Goal: Check status: Verify the current state of an ongoing process or item

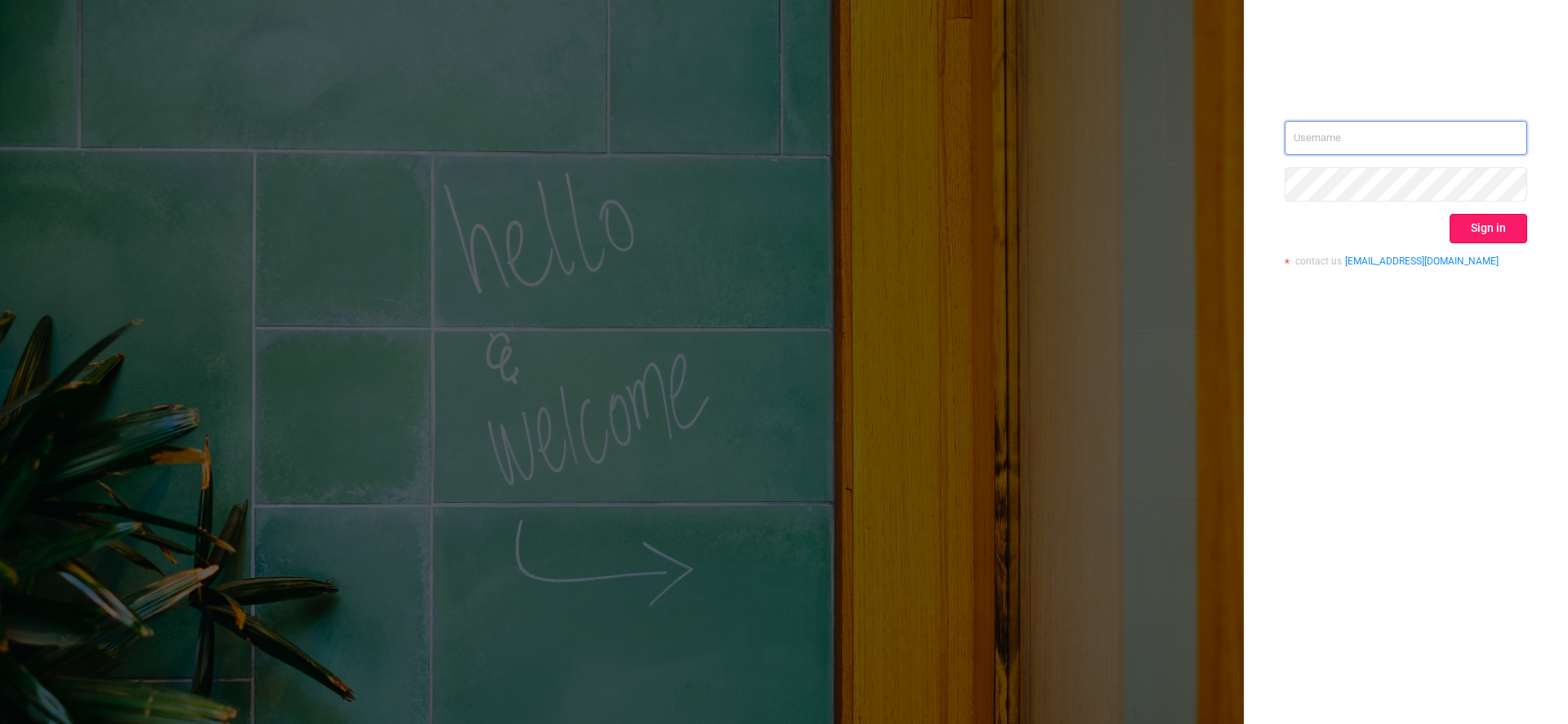
type input "[EMAIL_ADDRESS][DOMAIN_NAME]"
click at [1492, 229] on button "Sign in" at bounding box center [1488, 228] width 77 height 29
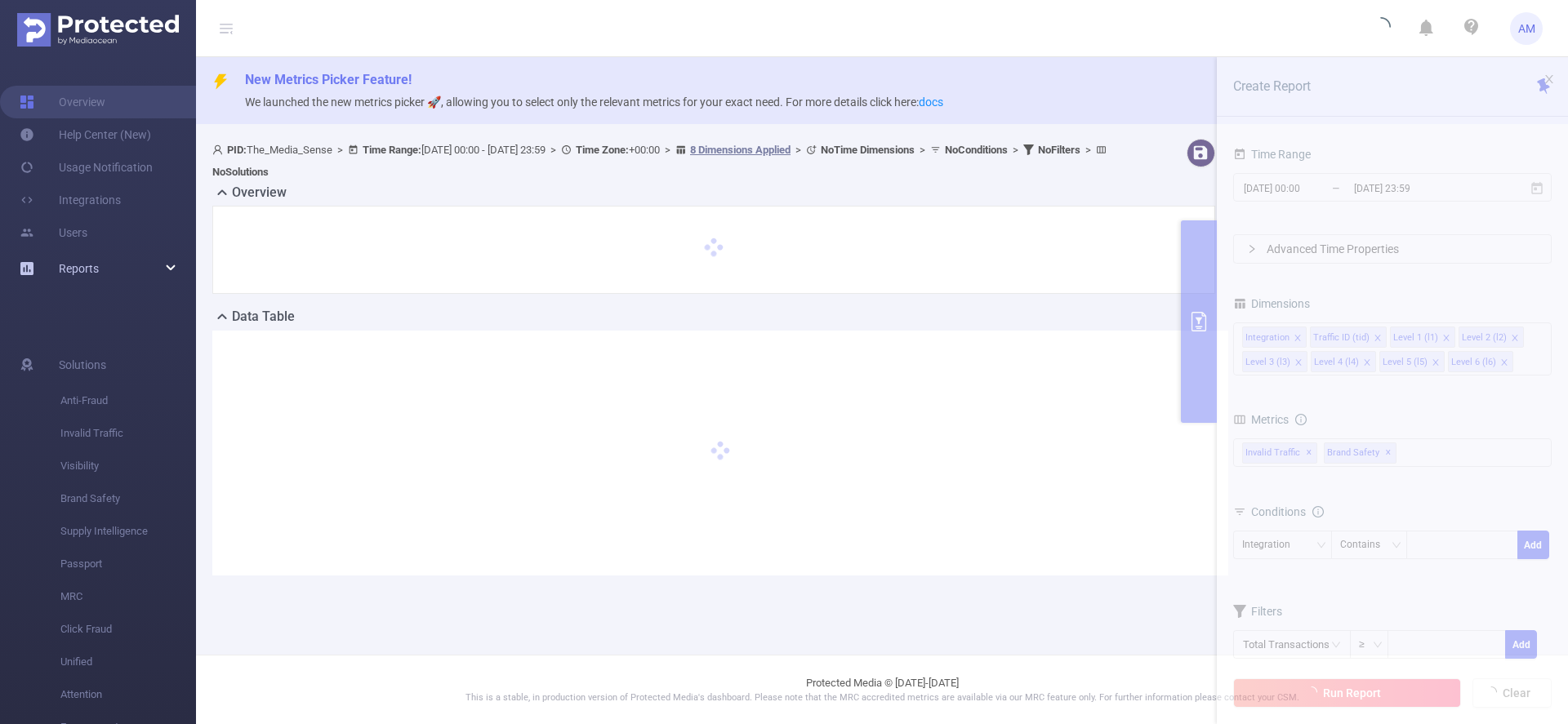
click at [144, 275] on div "Reports" at bounding box center [97, 268] width 196 height 32
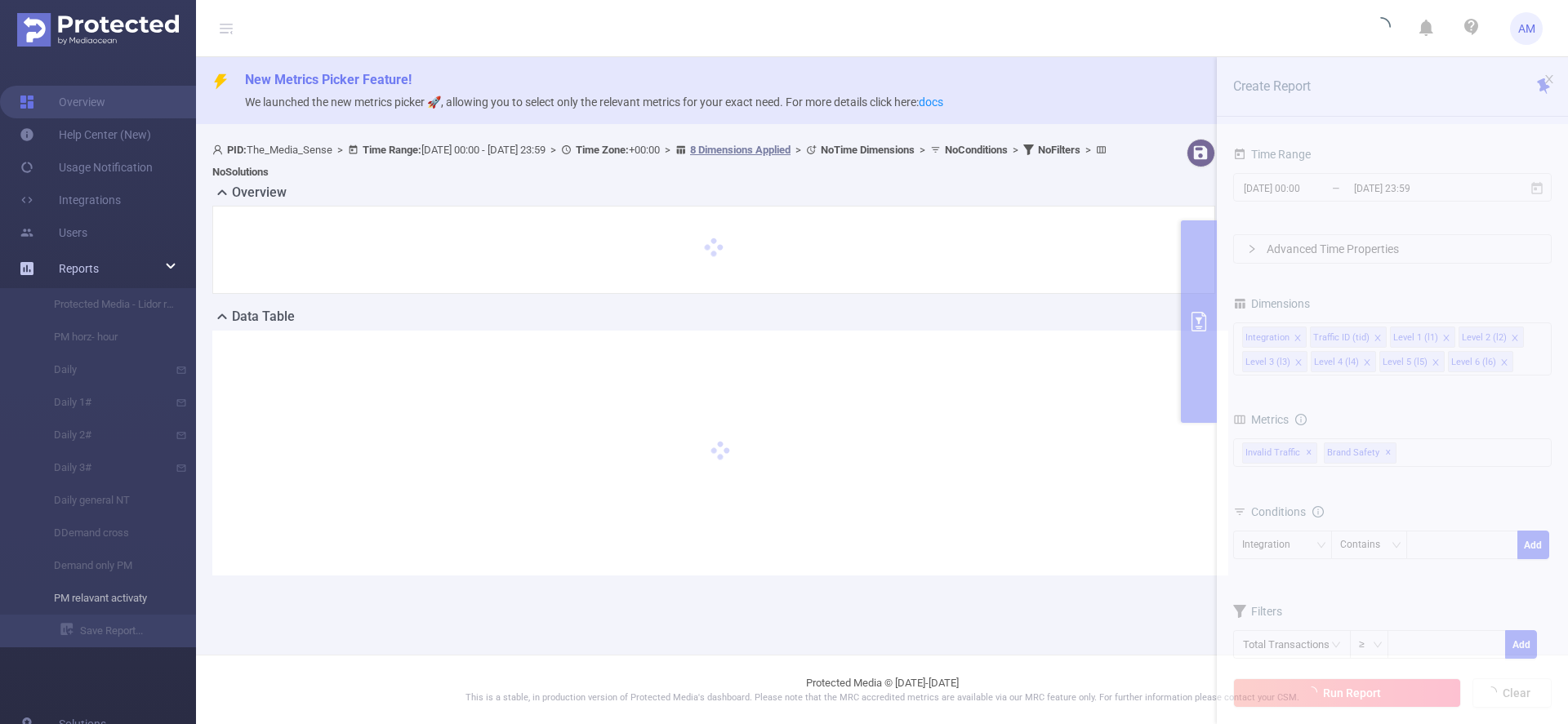
click at [136, 607] on li "PM relavant activaty" at bounding box center [97, 598] width 196 height 32
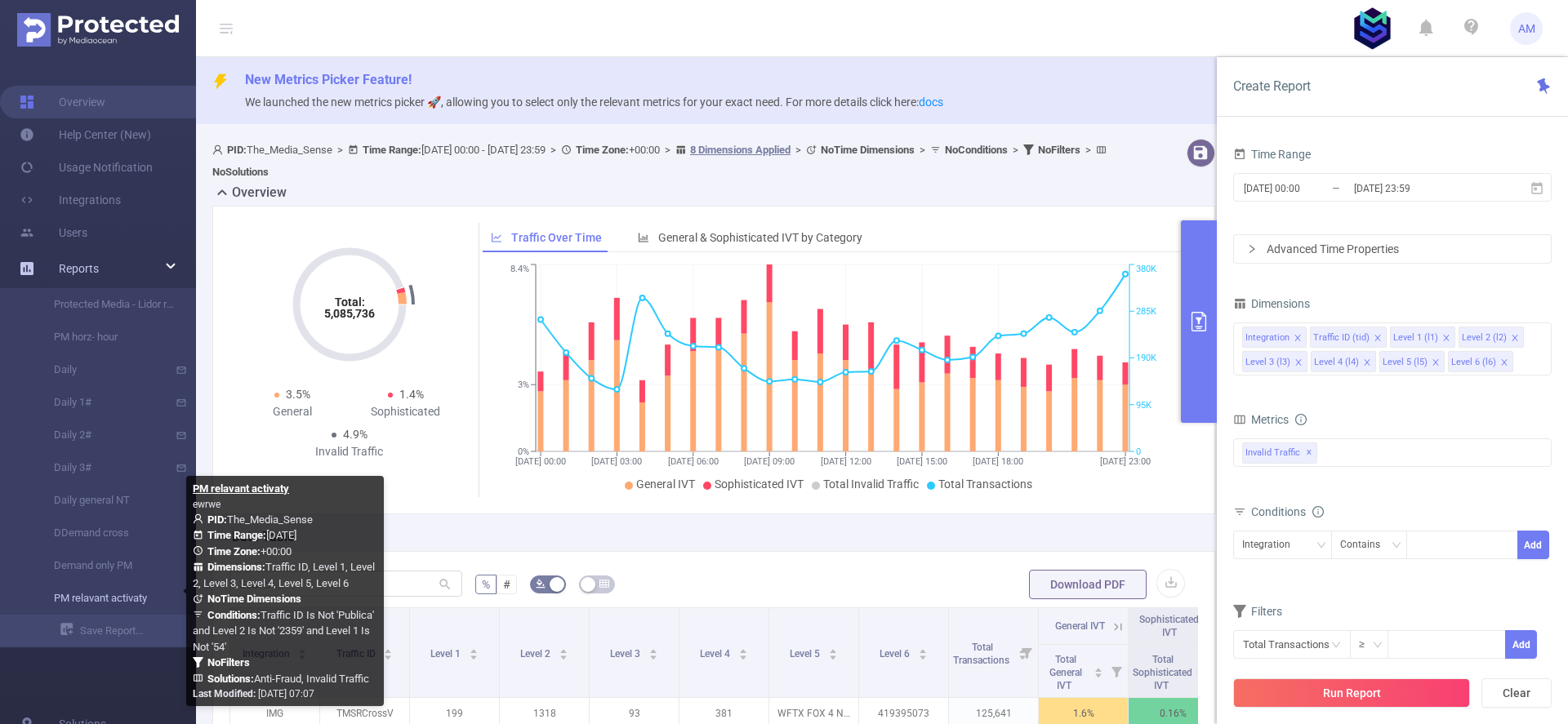
click at [115, 593] on link "PM relavant activaty" at bounding box center [104, 598] width 144 height 32
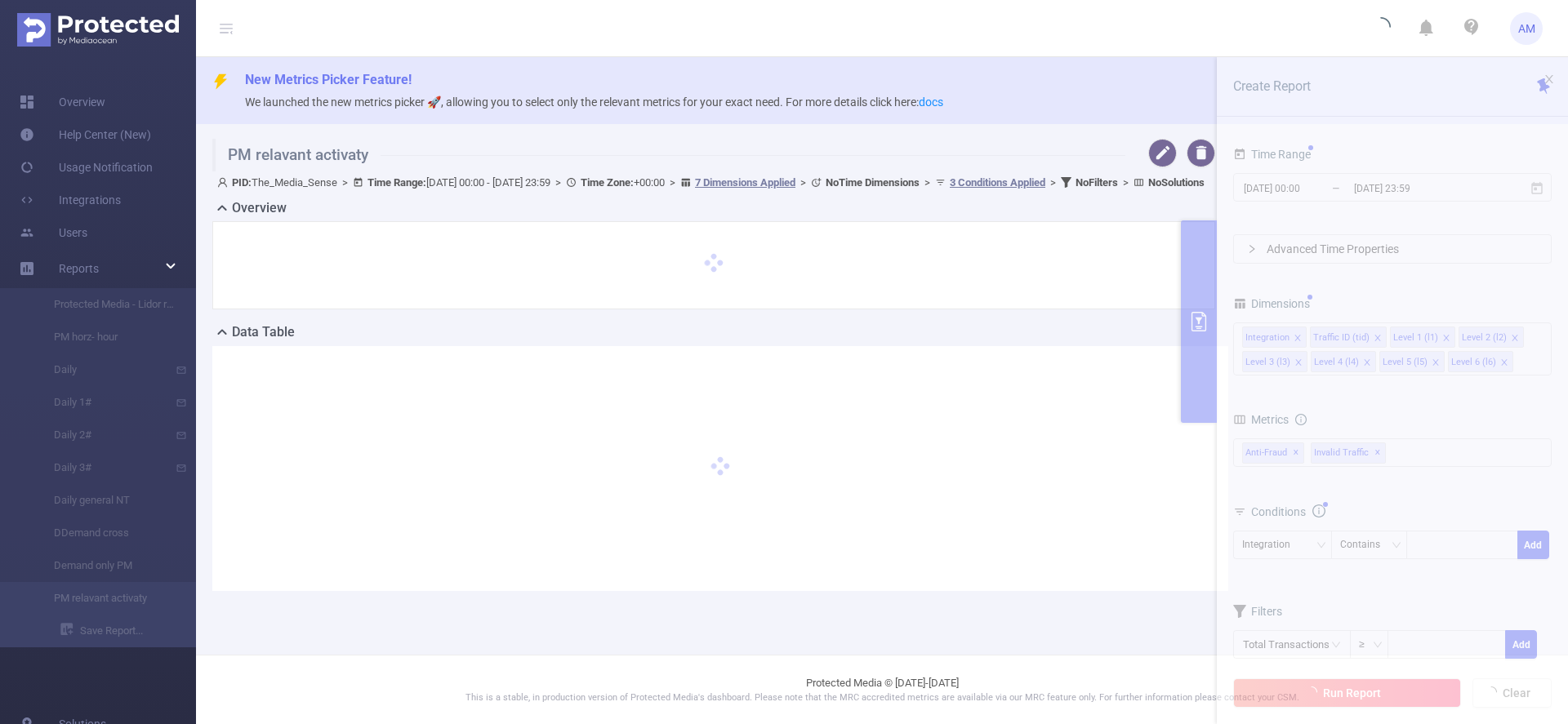
type input "[DATE] 00:00"
type input "[DATE] 23:59"
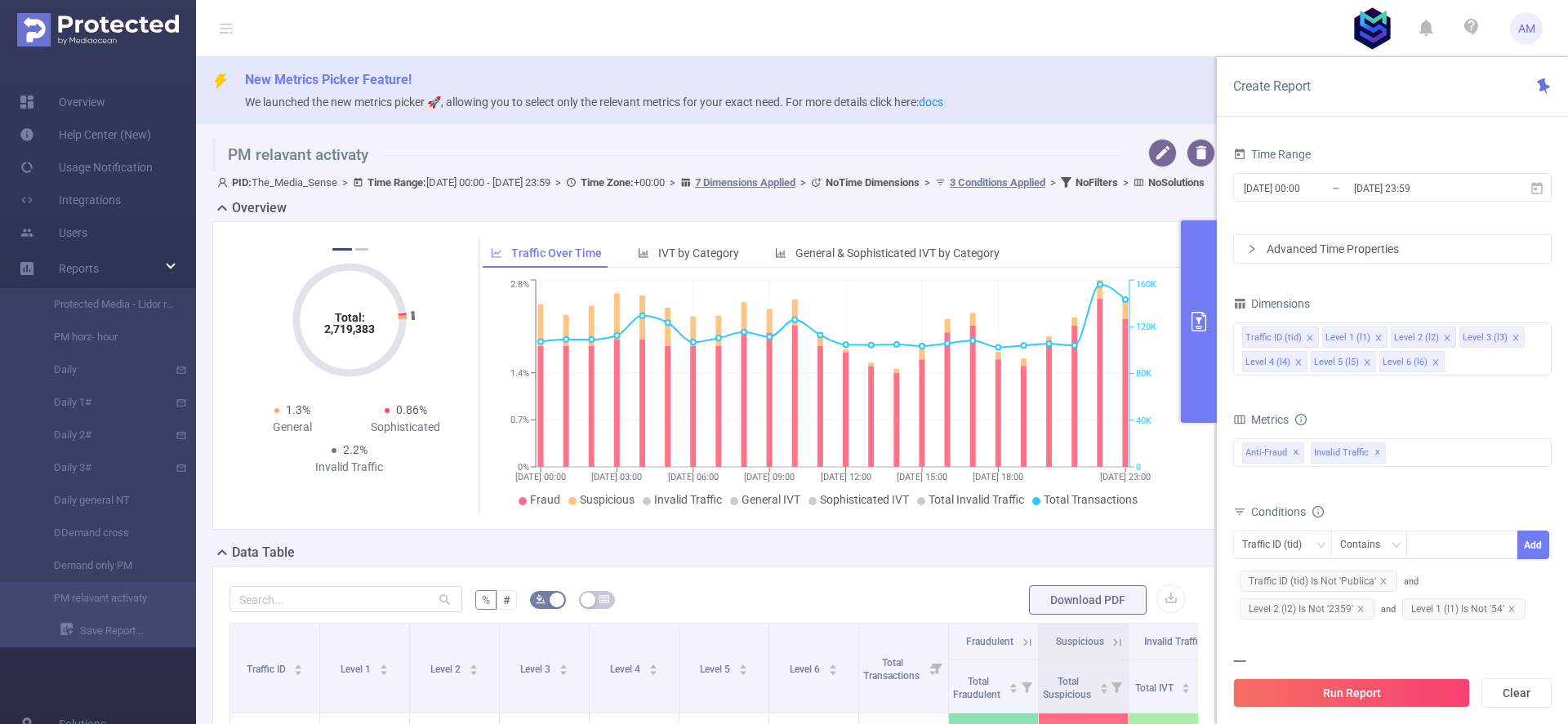
click at [1198, 304] on button "primary" at bounding box center [1198, 321] width 36 height 202
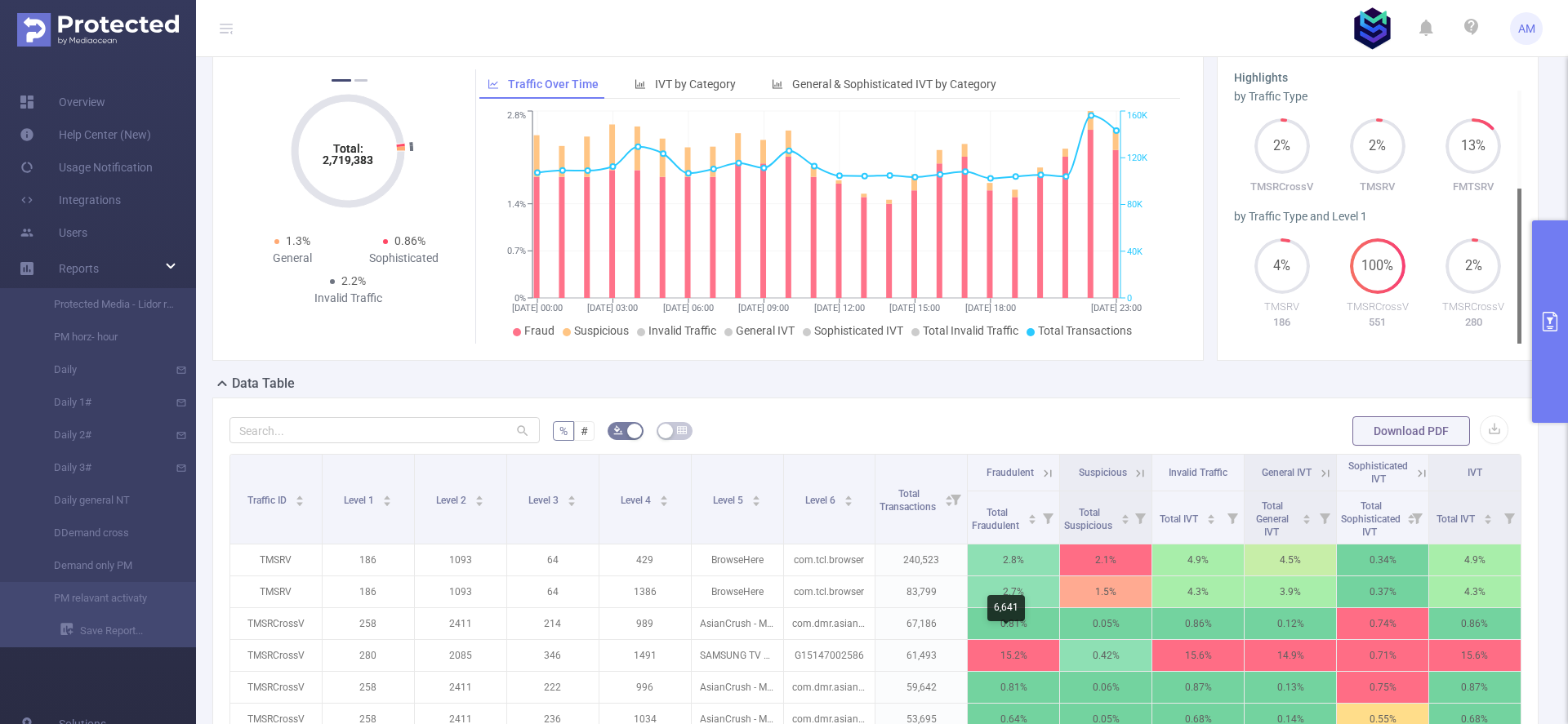
scroll to position [550, 0]
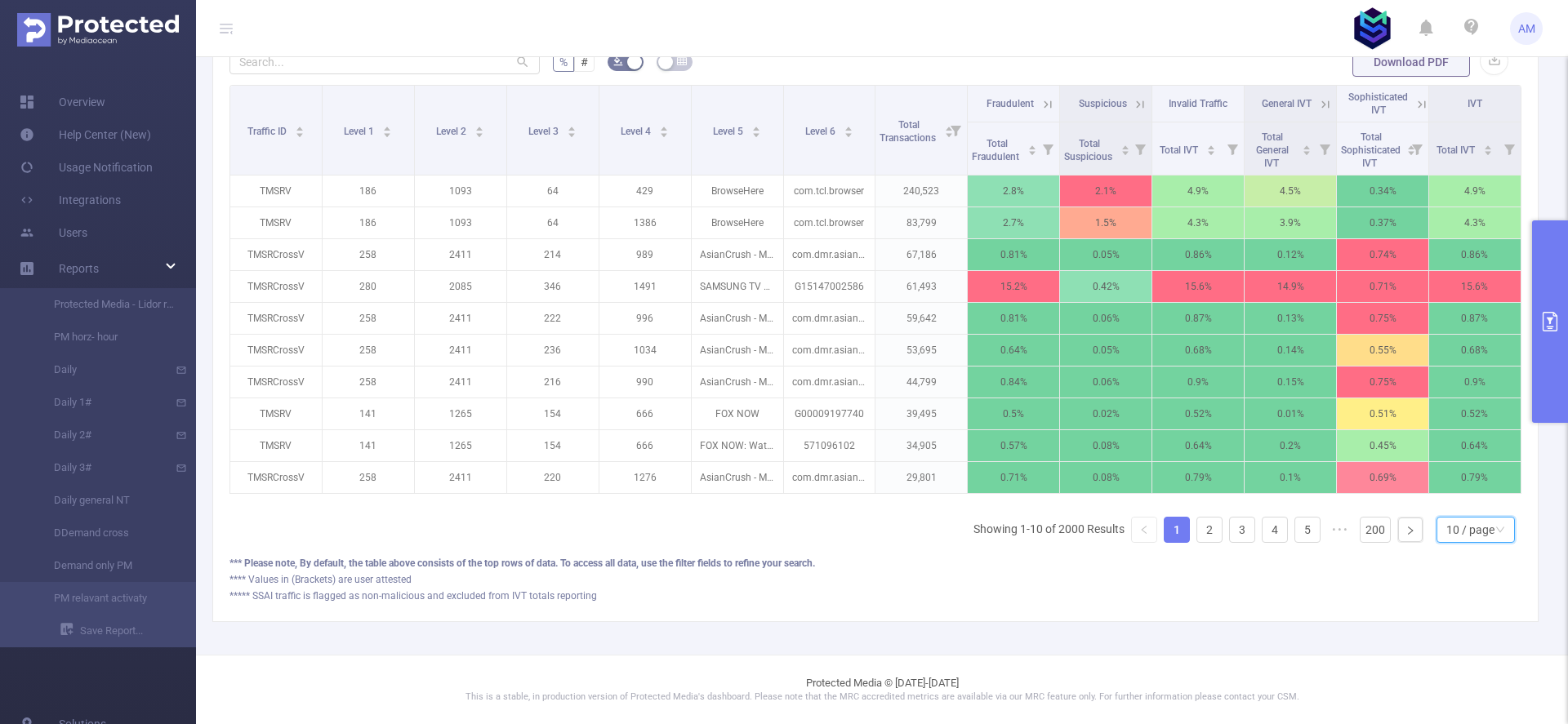
click at [1480, 531] on div "10 / page" at bounding box center [1471, 529] width 48 height 24
click at [1468, 506] on li "50 / page" at bounding box center [1462, 513] width 78 height 26
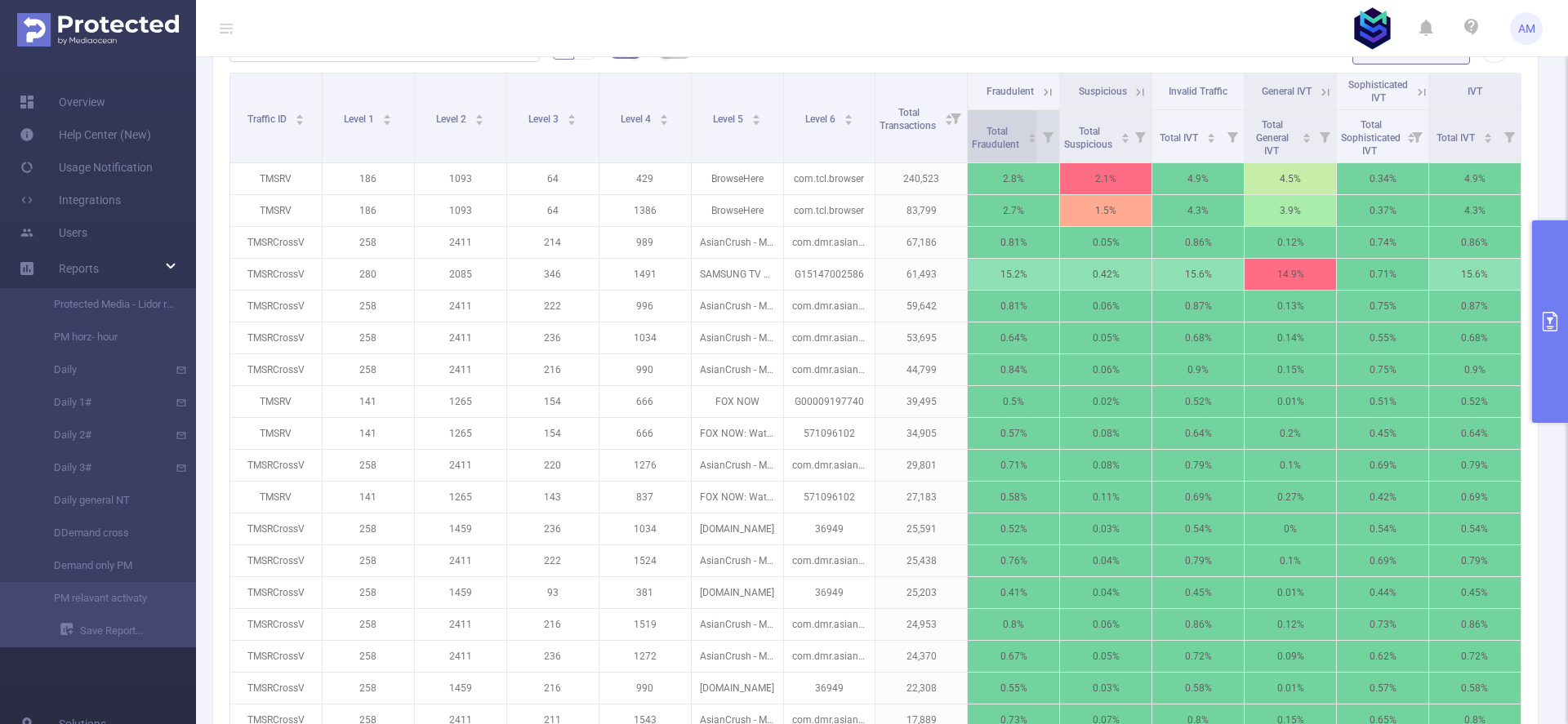
click at [988, 131] on span "Total Fraudulent" at bounding box center [997, 137] width 50 height 24
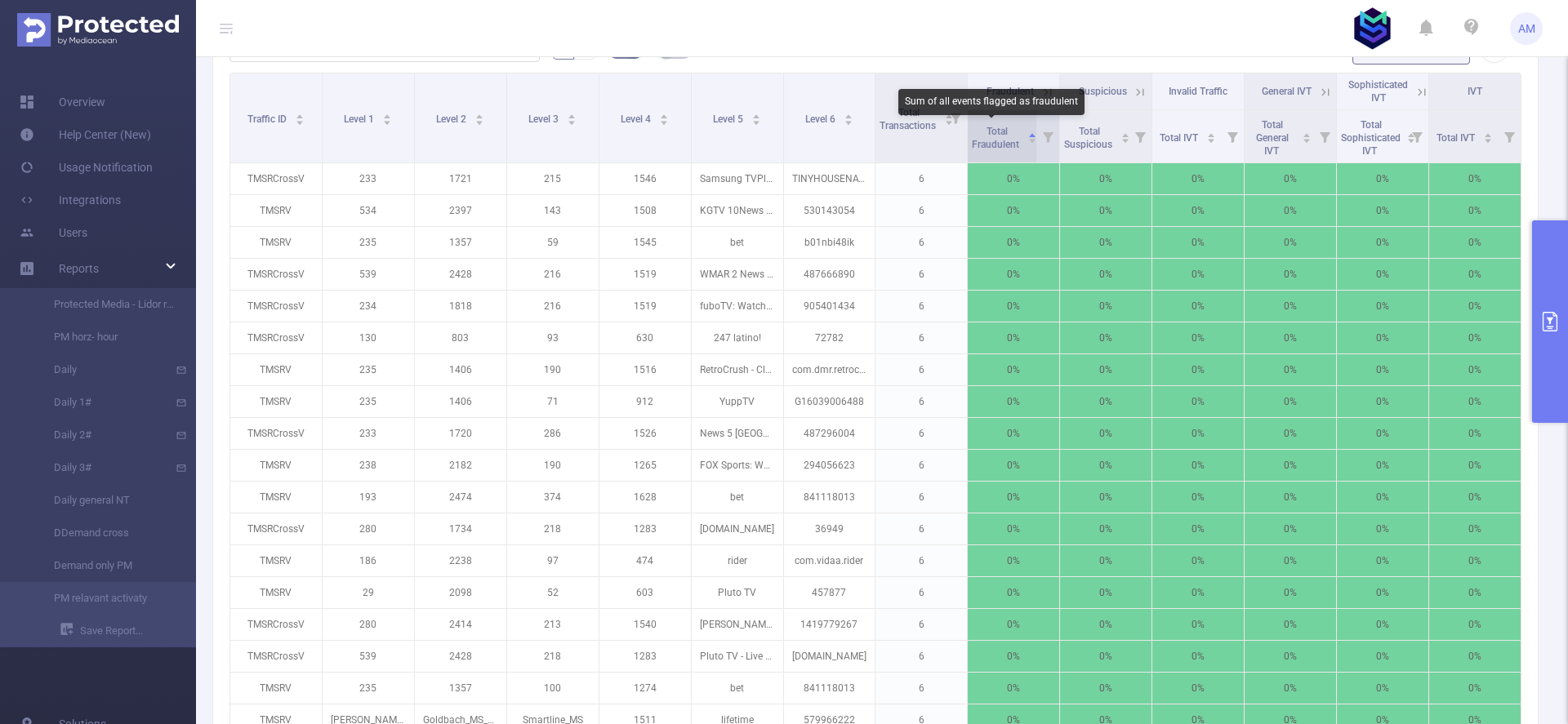
click at [988, 131] on span "Total Fraudulent" at bounding box center [997, 137] width 50 height 24
